Goal: Task Accomplishment & Management: Manage account settings

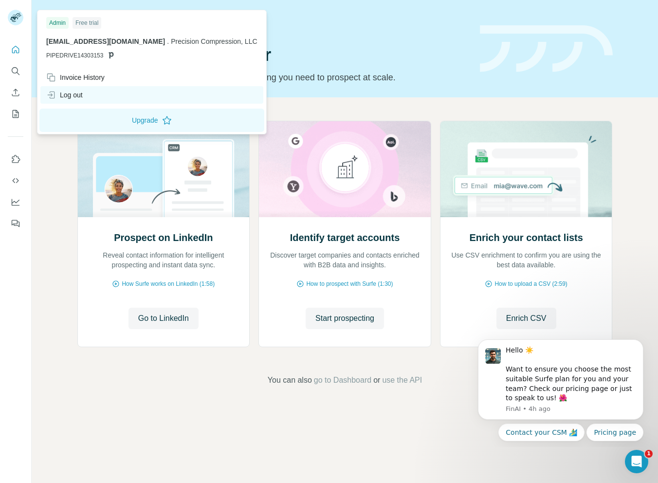
click at [105, 96] on div "Log out" at bounding box center [151, 95] width 223 height 18
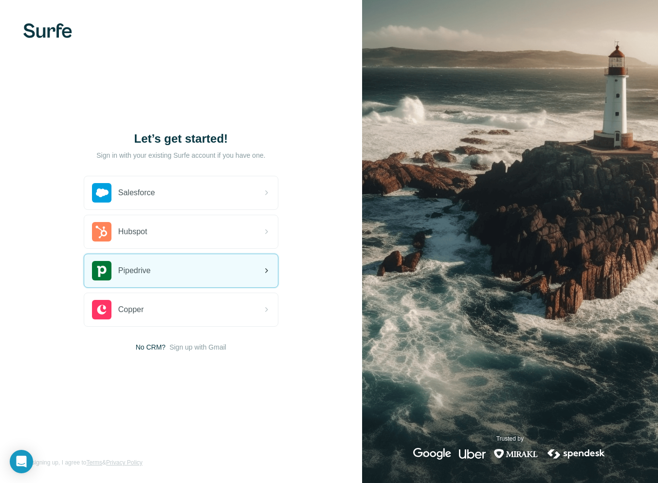
click at [160, 273] on div "Pipedrive" at bounding box center [181, 270] width 194 height 33
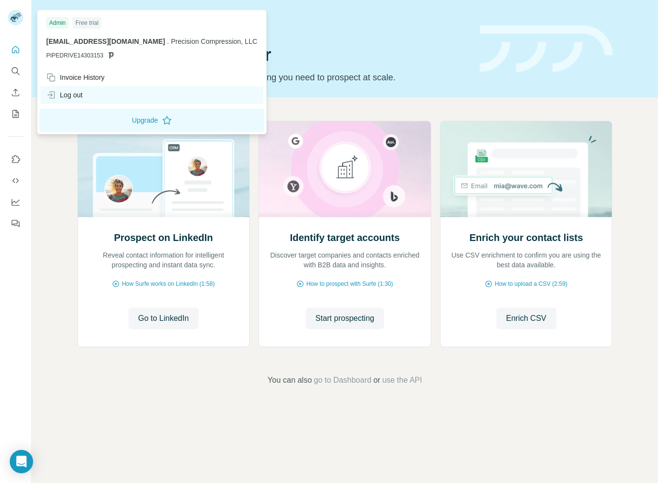
click at [75, 91] on div "Log out" at bounding box center [64, 95] width 36 height 10
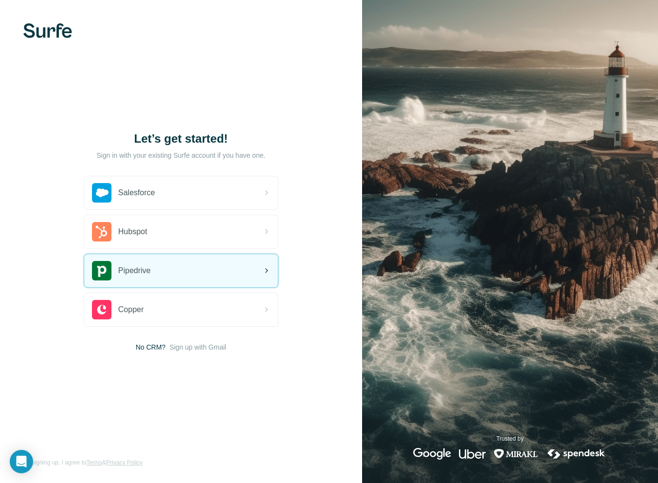
click at [195, 278] on div "Pipedrive" at bounding box center [181, 270] width 194 height 33
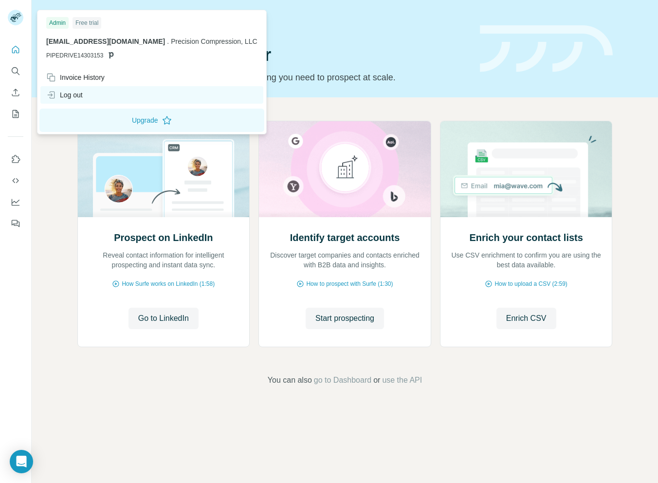
click at [76, 93] on div "Log out" at bounding box center [64, 95] width 36 height 10
